Goal: Transaction & Acquisition: Purchase product/service

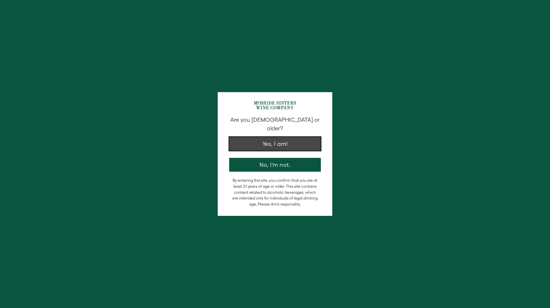
click at [288, 139] on button "Yes, I am!" at bounding box center [275, 144] width 92 height 14
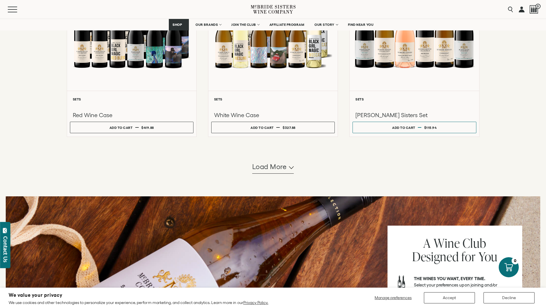
scroll to position [515, 0]
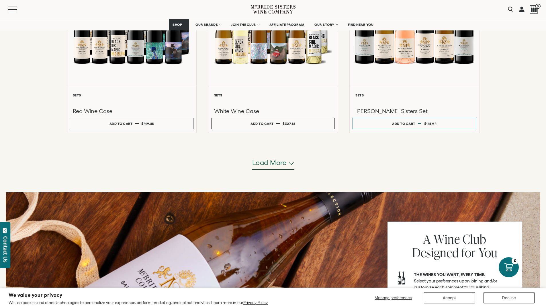
click at [280, 162] on span "Load more" at bounding box center [269, 163] width 35 height 10
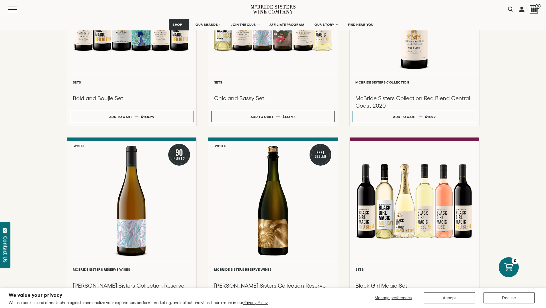
scroll to position [830, 0]
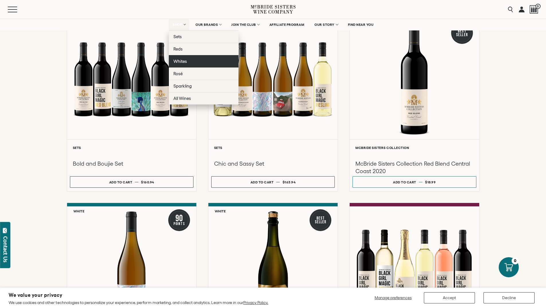
click at [180, 63] on span "Whites" at bounding box center [179, 61] width 13 height 5
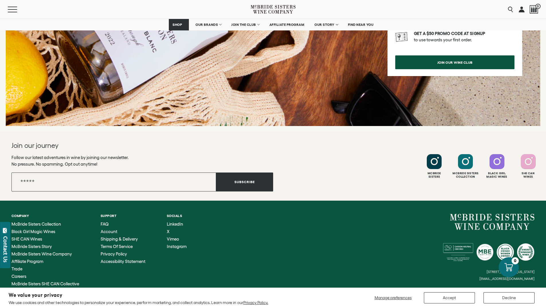
scroll to position [853, 0]
